Goal: Information Seeking & Learning: Learn about a topic

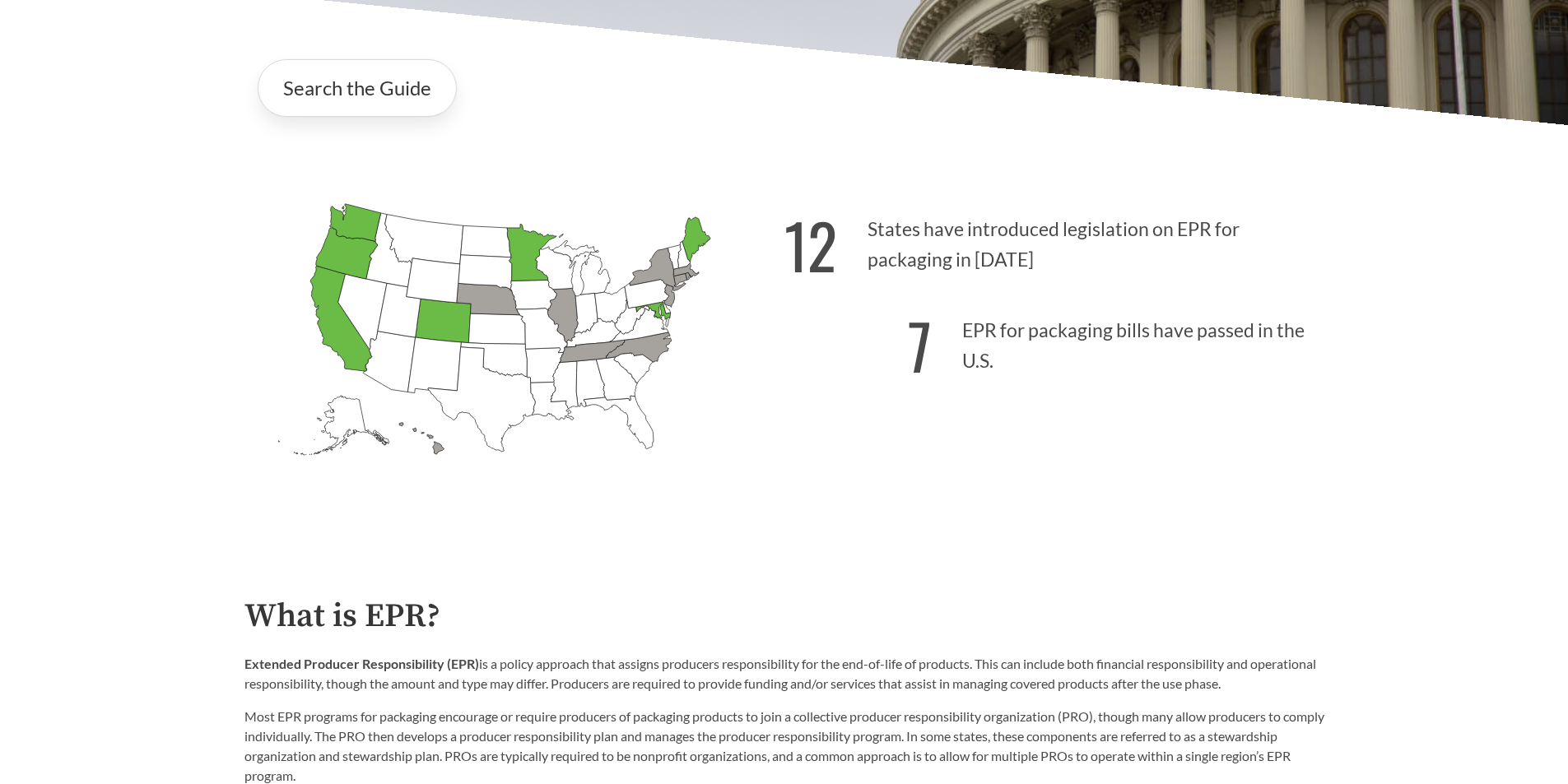
scroll to position [412, 0]
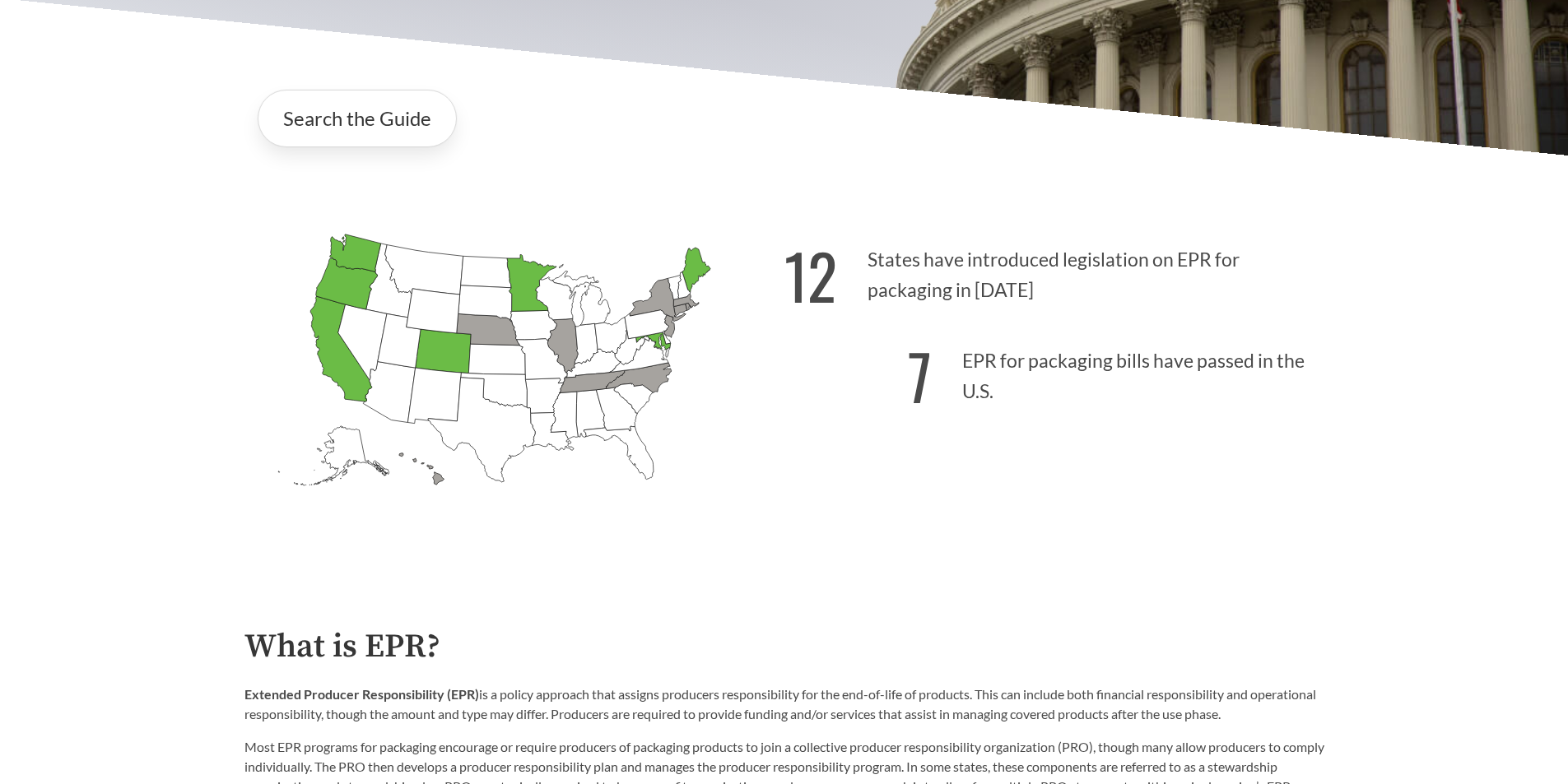
drag, startPoint x: 881, startPoint y: 282, endPoint x: 1020, endPoint y: 326, distance: 145.8
click at [1020, 326] on div "12 States have introduced legislation on EPR for packaging in [DATE] 7 EPR for …" at bounding box center [1054, 390] width 540 height 342
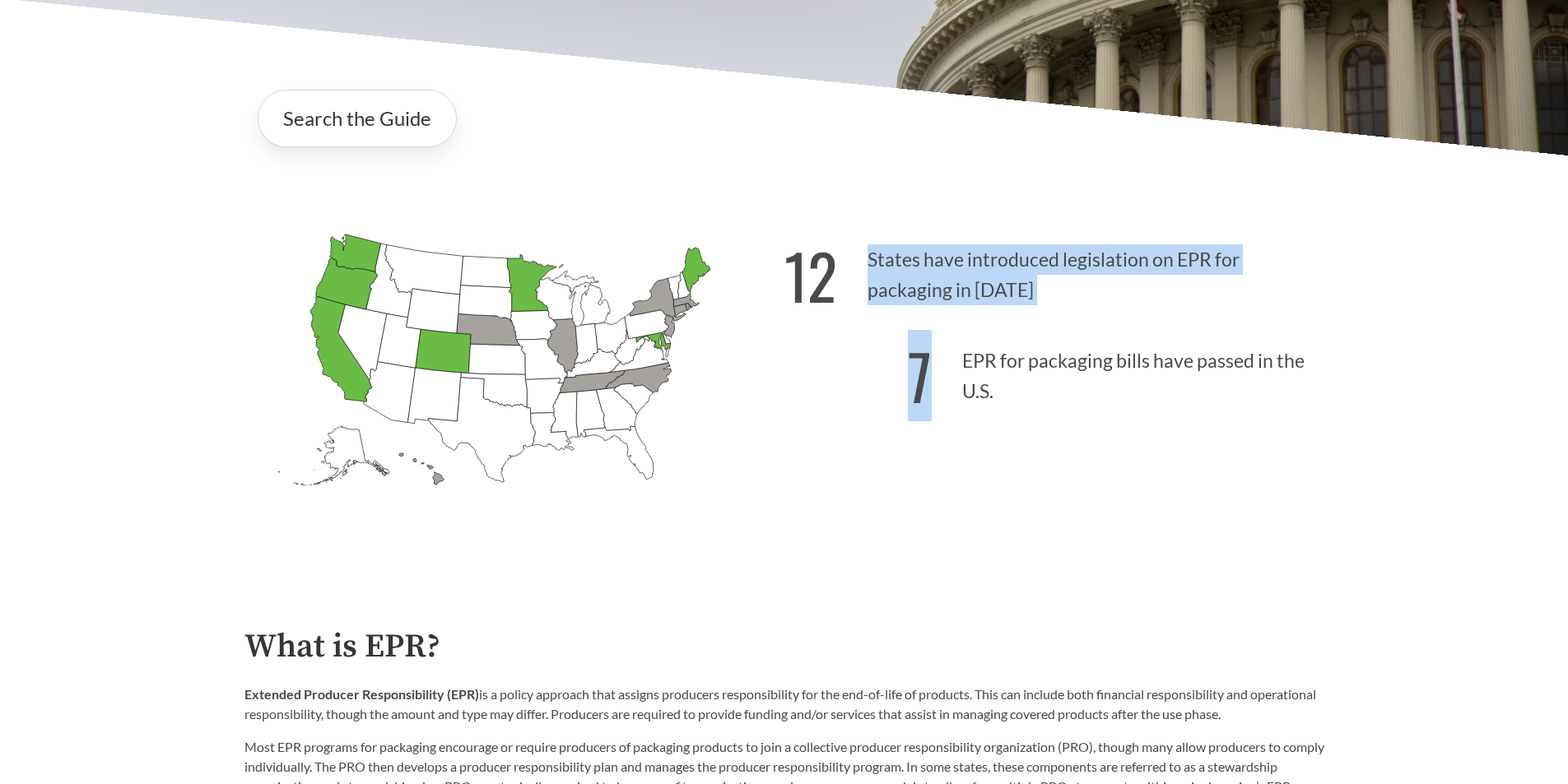
click at [1047, 401] on p "7 EPR for packaging bills have passed in the U.S." at bounding box center [1054, 371] width 540 height 101
click at [994, 388] on p "7 EPR for packaging bills have passed in the U.S." at bounding box center [1054, 371] width 540 height 101
drag, startPoint x: 994, startPoint y: 399, endPoint x: 770, endPoint y: 236, distance: 277.0
click at [770, 233] on div "[US_STATE] Introduced: [US_STATE] Introduced: [US_STATE] Introduced: [US_STATE]…" at bounding box center [784, 371] width 1106 height 381
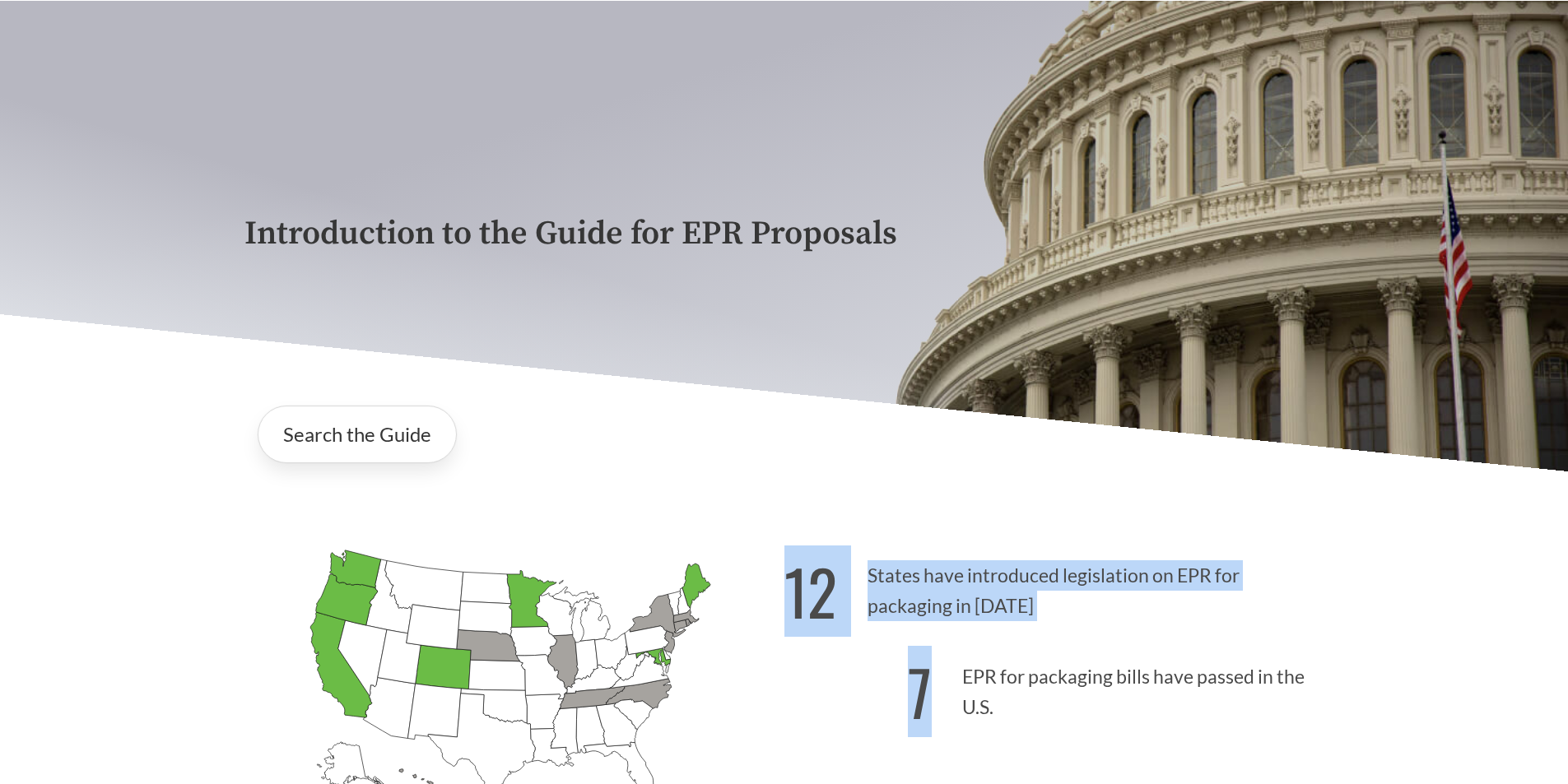
scroll to position [0, 0]
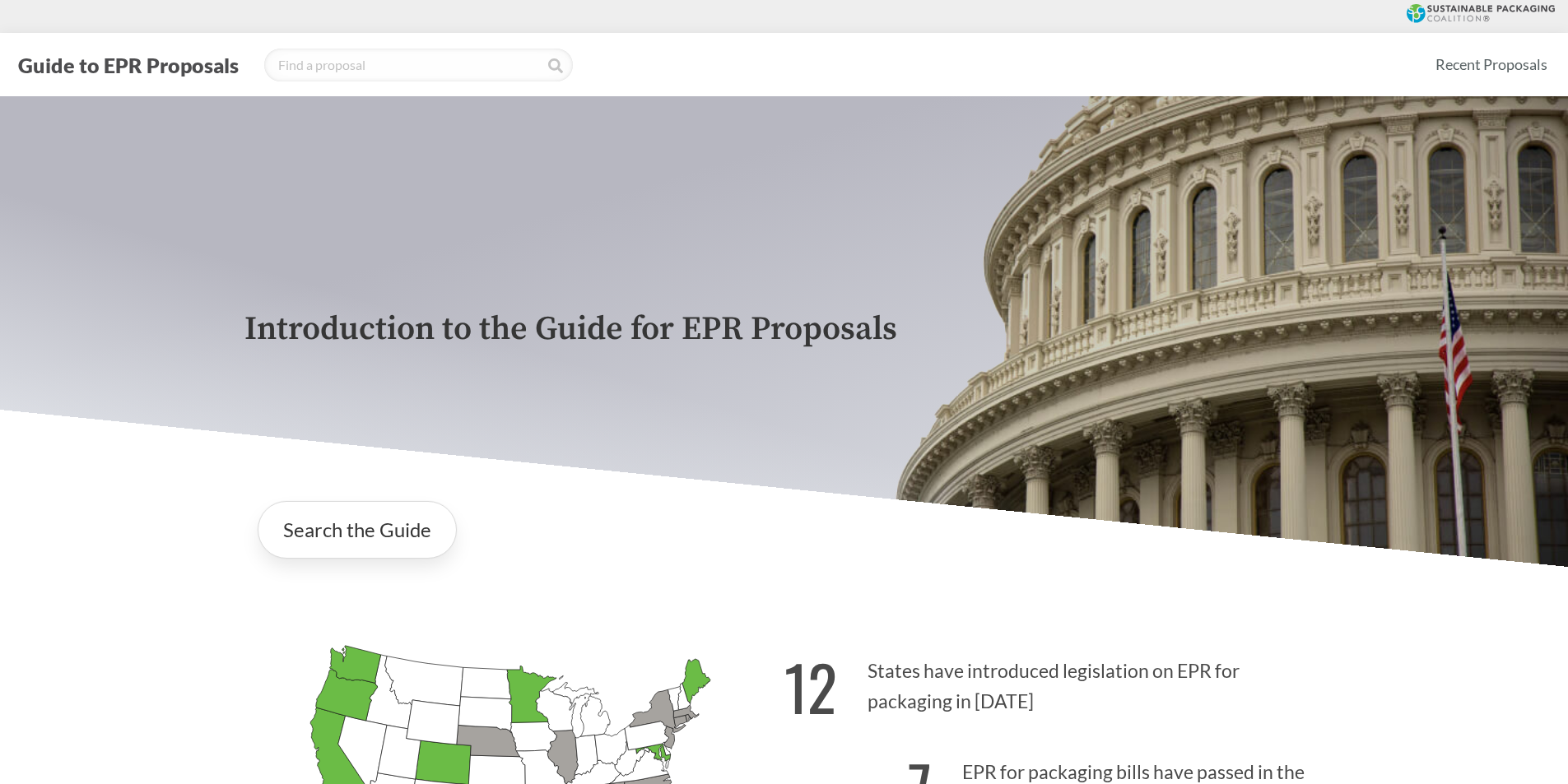
click at [284, 179] on div "Introduction to the Guide for EPR Proposals" at bounding box center [784, 331] width 1106 height 471
click at [332, 41] on div "Guide to EPR Proposals Recent Proposals" at bounding box center [784, 64] width 1568 height 63
click at [330, 64] on input "search" at bounding box center [418, 64] width 308 height 33
click at [433, 279] on div "Introduction to the Guide for EPR Proposals" at bounding box center [784, 331] width 1106 height 471
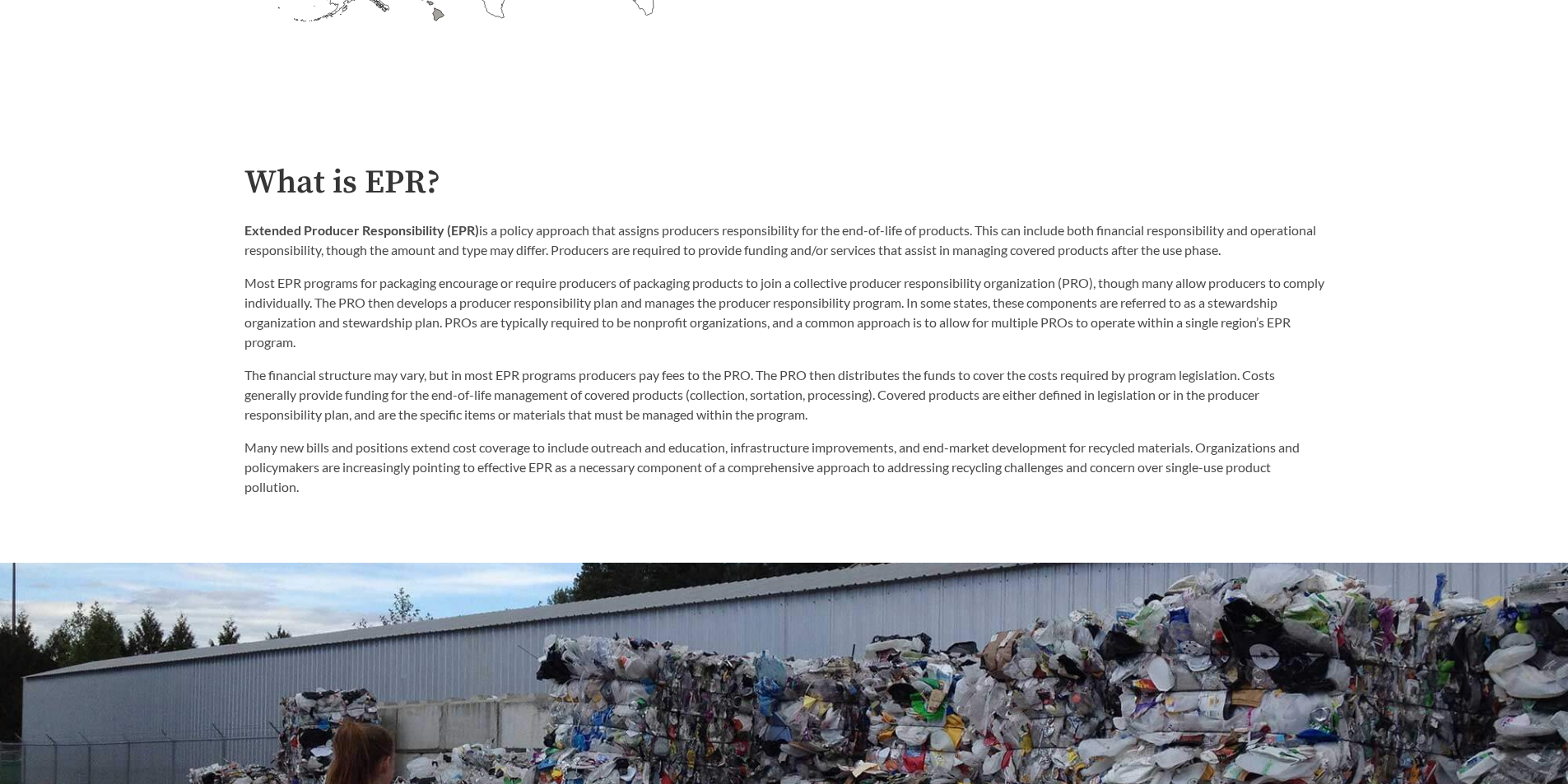
scroll to position [905, 0]
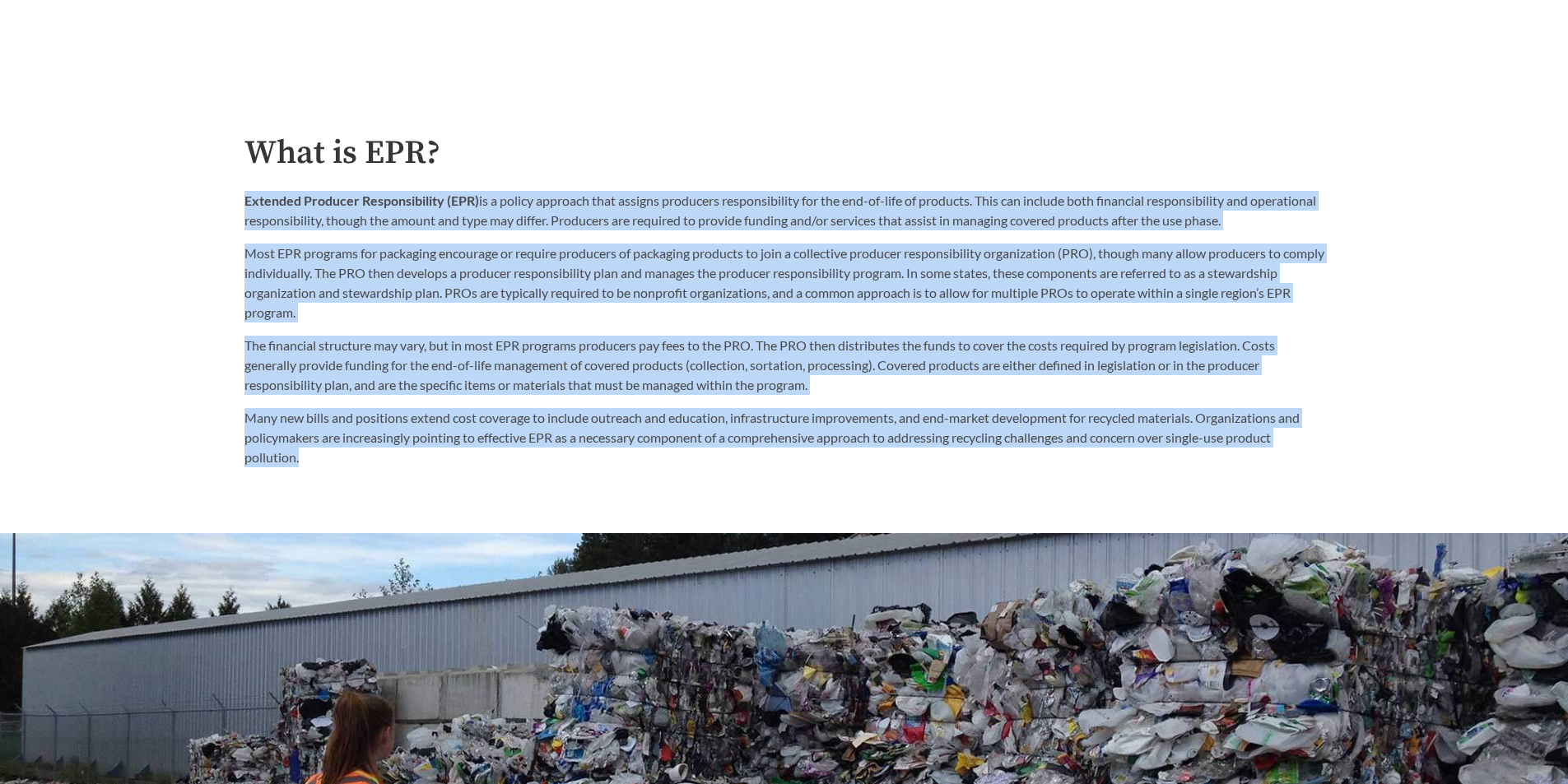
drag, startPoint x: 231, startPoint y: 200, endPoint x: 396, endPoint y: 457, distance: 305.4
click at [396, 457] on div "What is EPR? Extended Producer Responsibility (EPR) is a policy approach that a…" at bounding box center [784, 301] width 1106 height 332
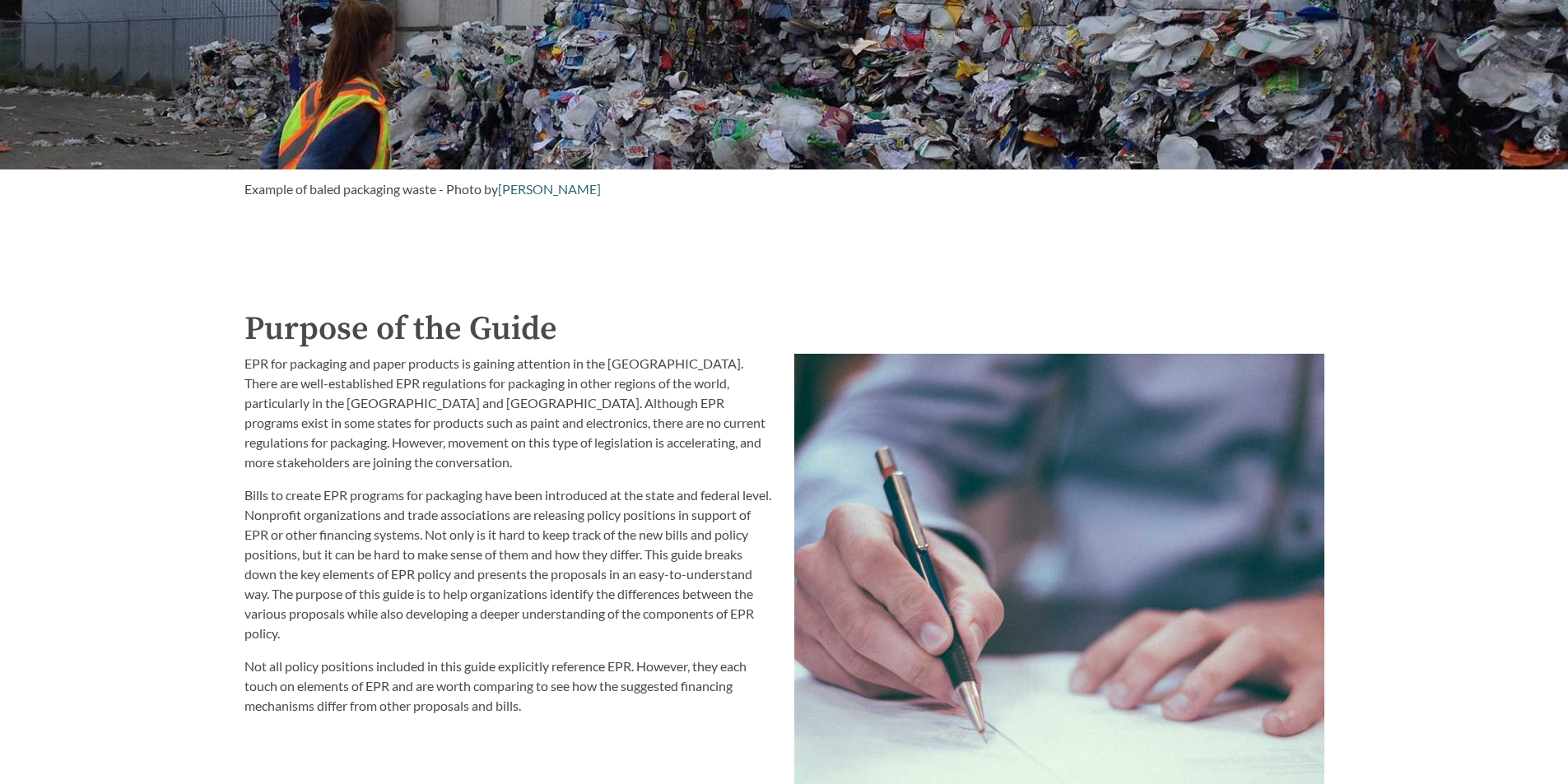
scroll to position [1645, 0]
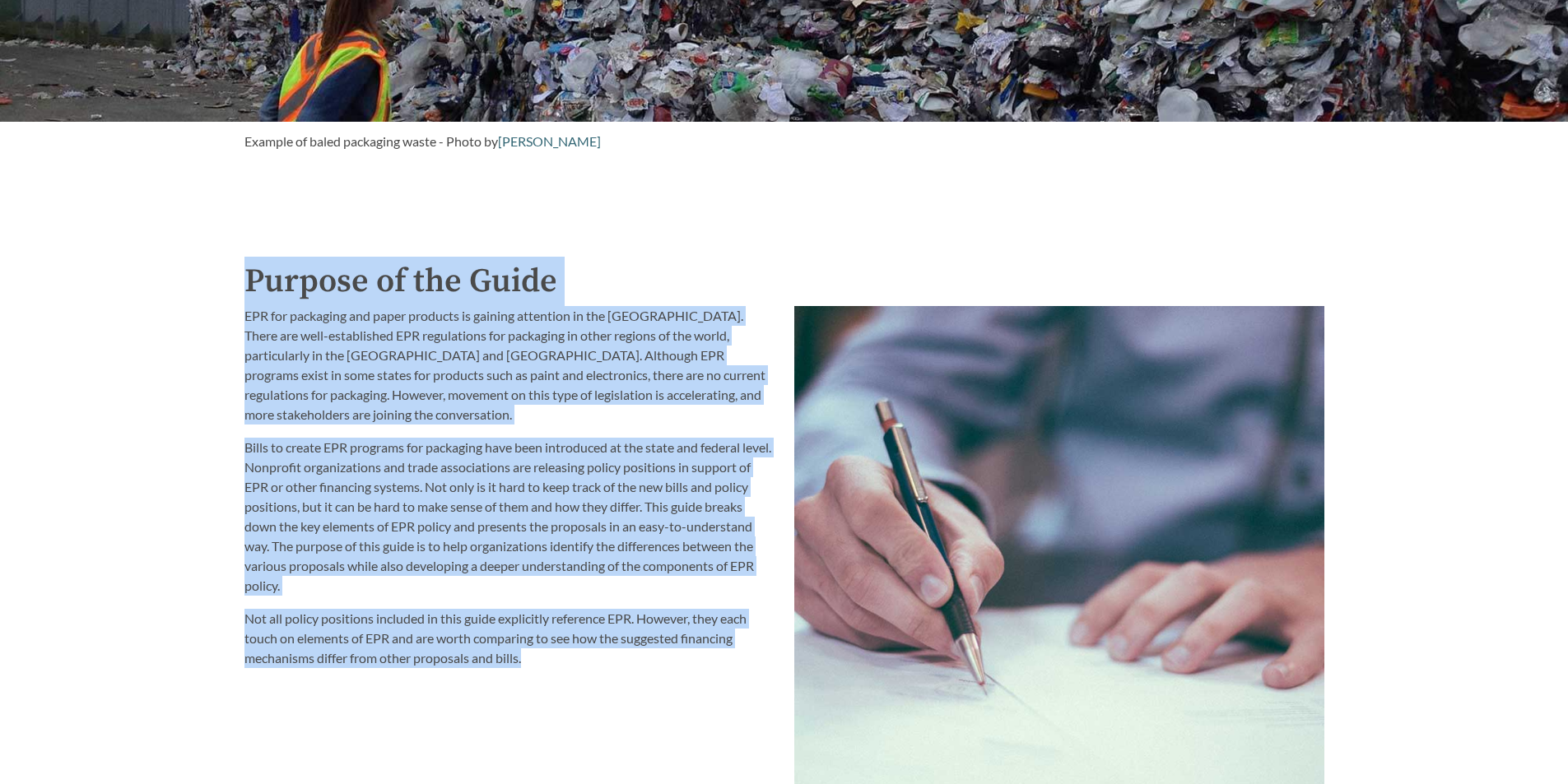
drag, startPoint x: 223, startPoint y: 286, endPoint x: 585, endPoint y: 688, distance: 541.0
click at [577, 695] on div "Introduction to the Guide for EPR Proposals Search the Guide [US_STATE] Introdu…" at bounding box center [784, 490] width 1568 height 4078
click at [589, 685] on div "EPR for packaging and paper products is gaining attention in the [GEOGRAPHIC_DA…" at bounding box center [508, 647] width 549 height 702
click at [589, 683] on div "EPR for packaging and paper products is gaining attention in the [GEOGRAPHIC_DA…" at bounding box center [508, 647] width 549 height 702
click at [590, 660] on p "Not all policy positions included in this guide explicitly reference EPR. Howev…" at bounding box center [509, 638] width 530 height 59
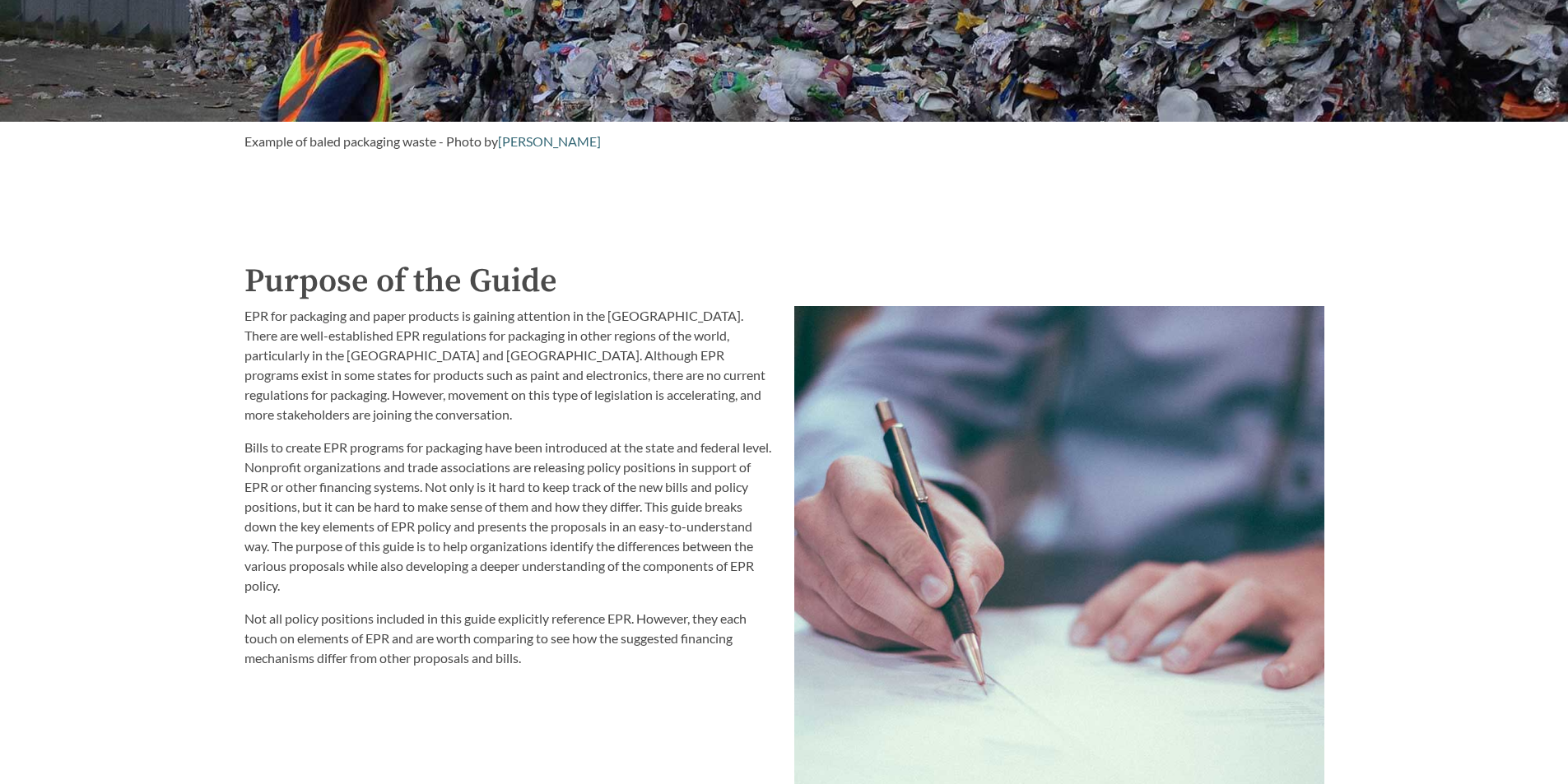
drag, startPoint x: 542, startPoint y: 641, endPoint x: 544, endPoint y: 658, distance: 17.1
click at [542, 642] on p "Not all policy positions included in this guide explicitly reference EPR. Howev…" at bounding box center [509, 638] width 530 height 59
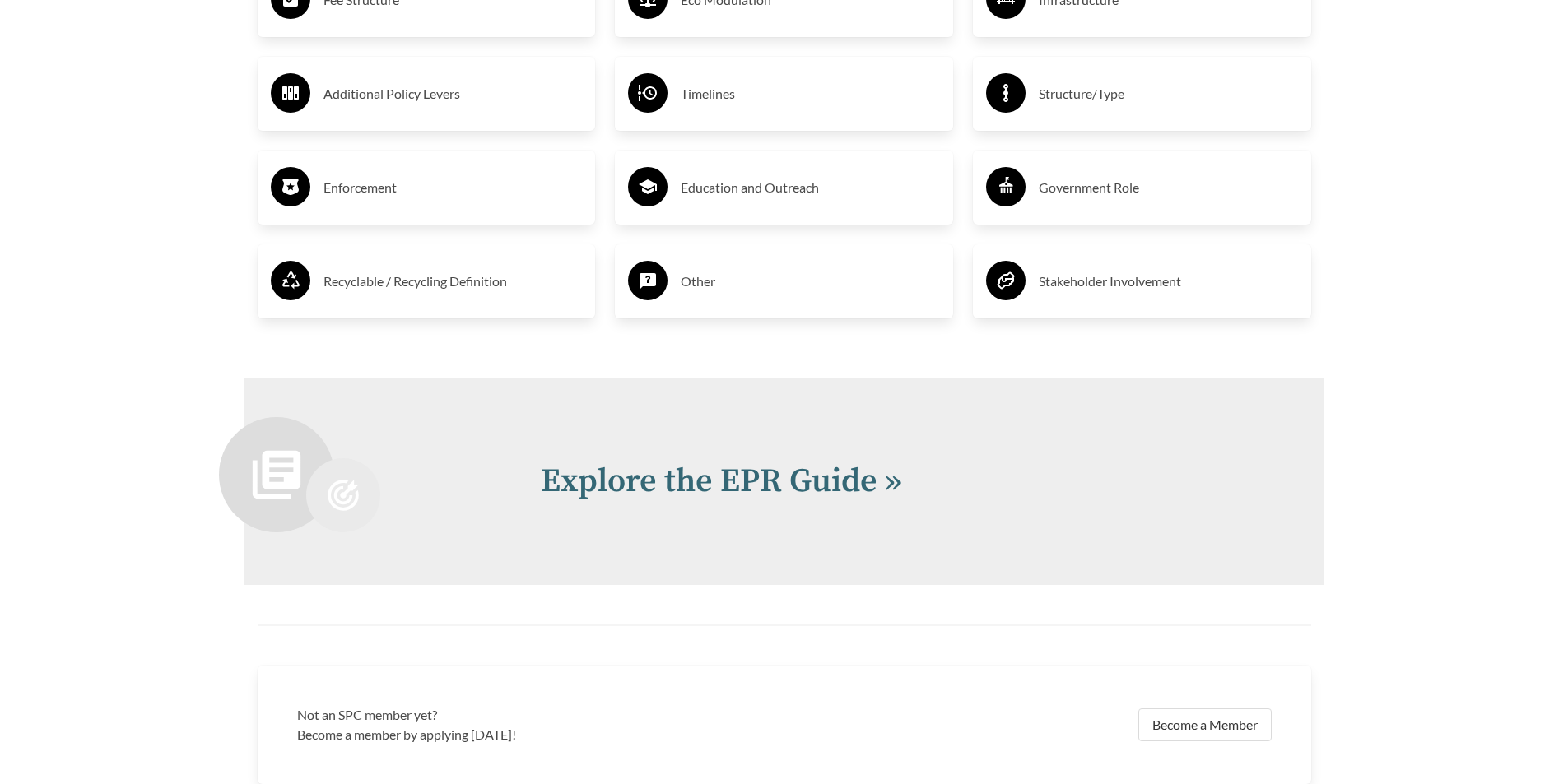
scroll to position [3184, 0]
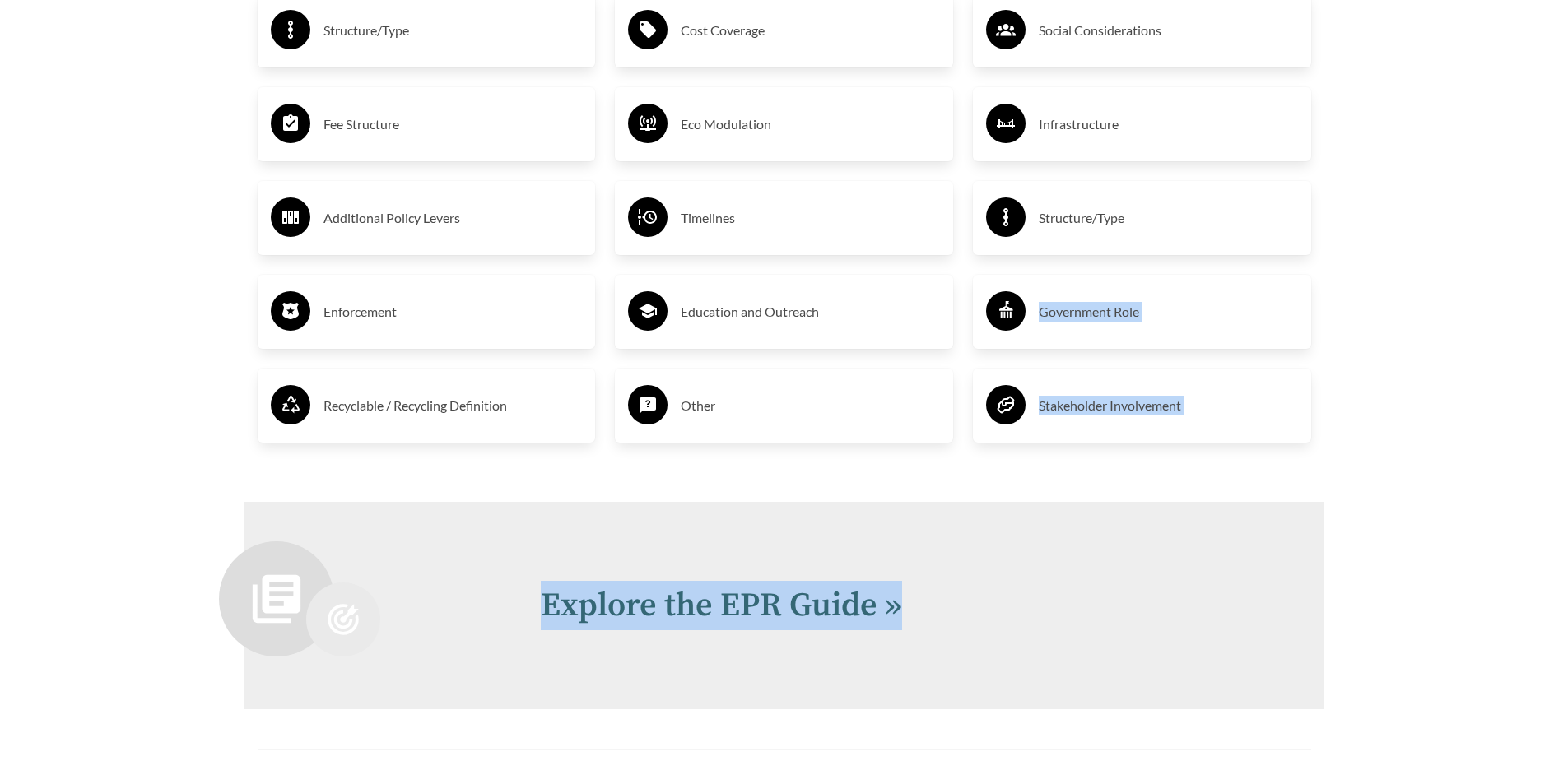
drag, startPoint x: 1439, startPoint y: 482, endPoint x: 1310, endPoint y: 219, distance: 292.9
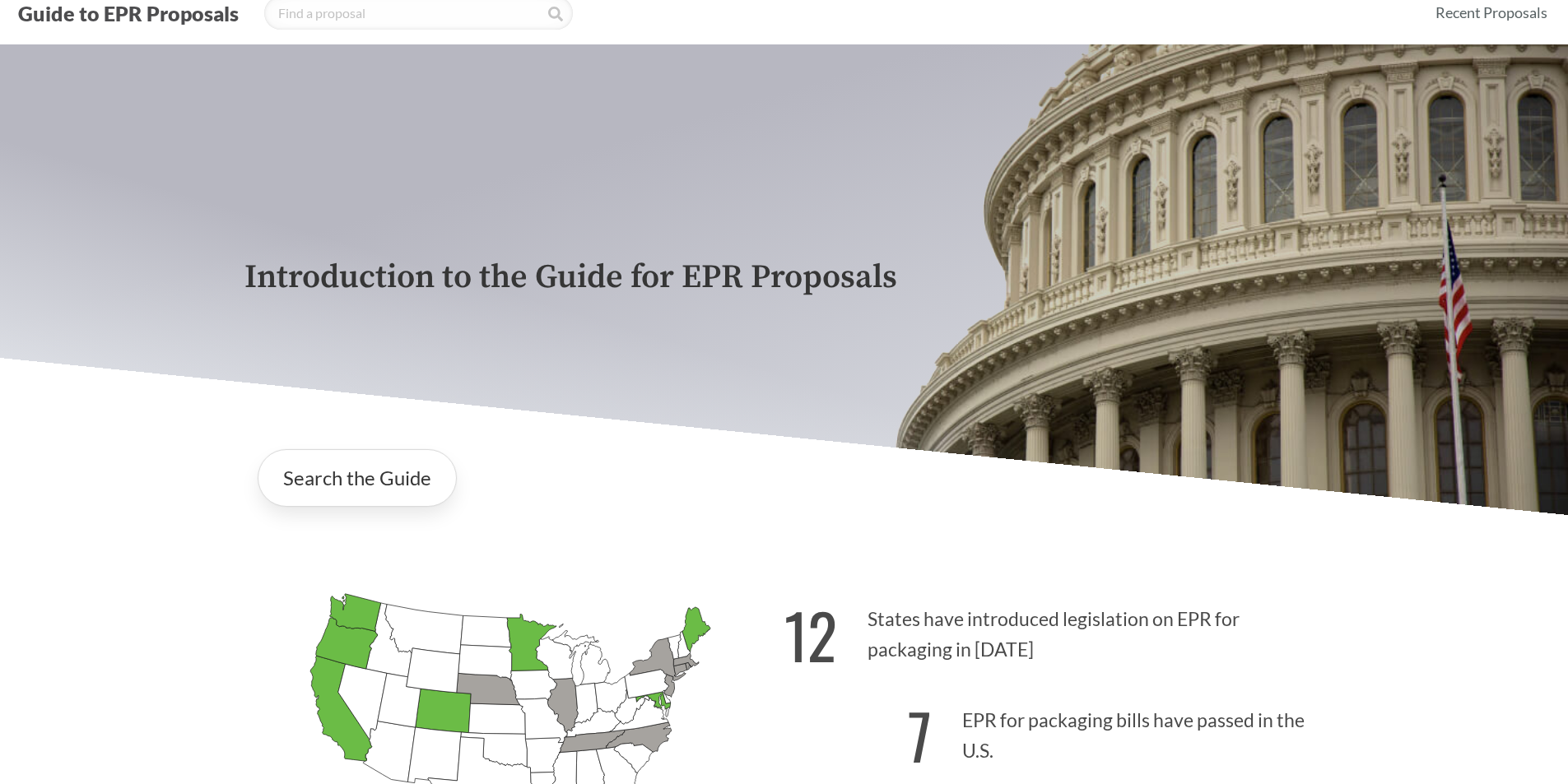
scroll to position [0, 0]
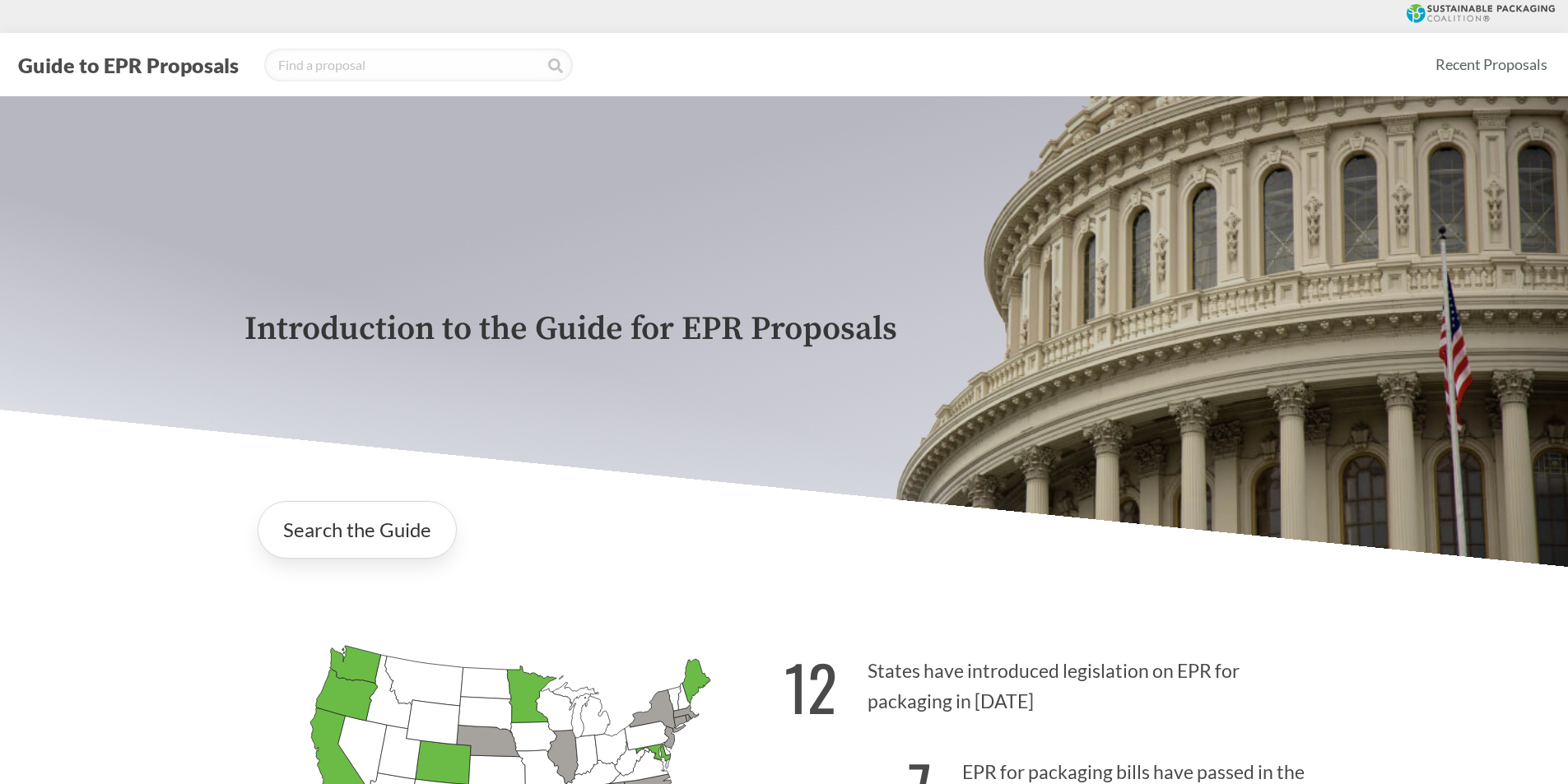
click at [870, 42] on div "Guide to EPR Proposals Recent Proposals" at bounding box center [784, 64] width 1568 height 63
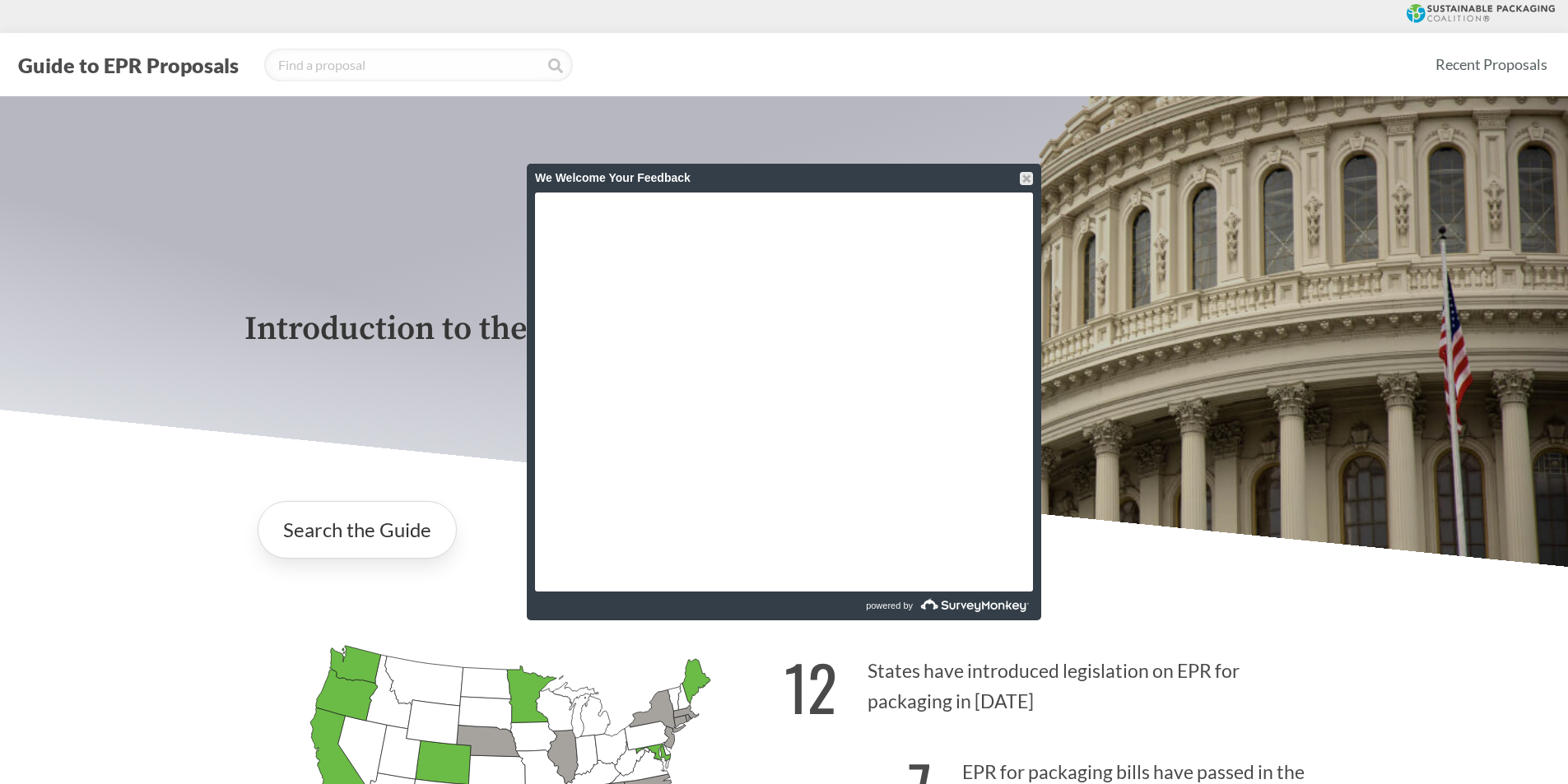
click at [1028, 68] on div "Guide to EPR Proposals" at bounding box center [717, 64] width 1408 height 33
click at [1027, 179] on div at bounding box center [1026, 178] width 13 height 13
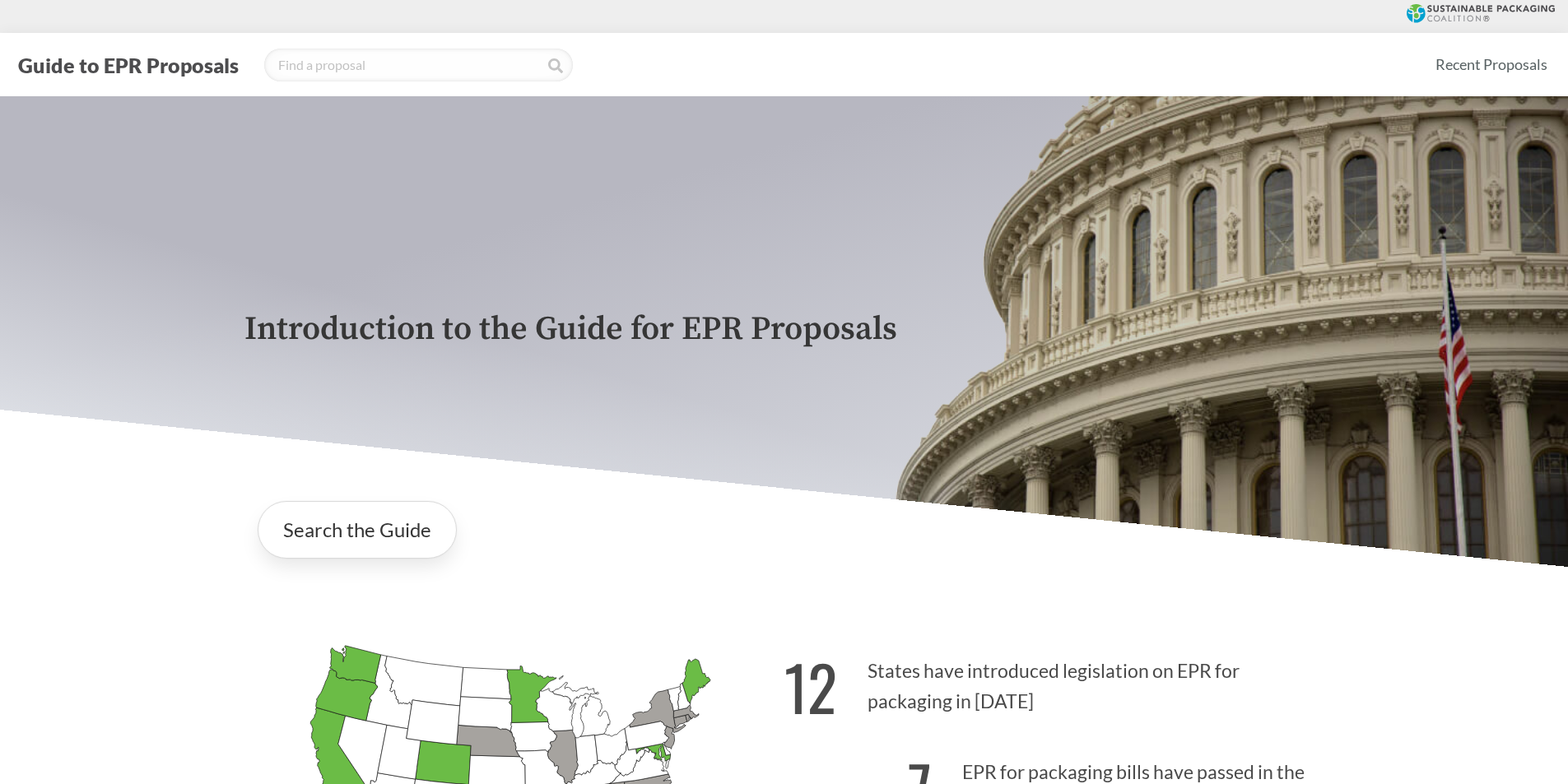
click at [914, 75] on div "Guide to EPR Proposals" at bounding box center [717, 64] width 1408 height 33
